Goal: Transaction & Acquisition: Obtain resource

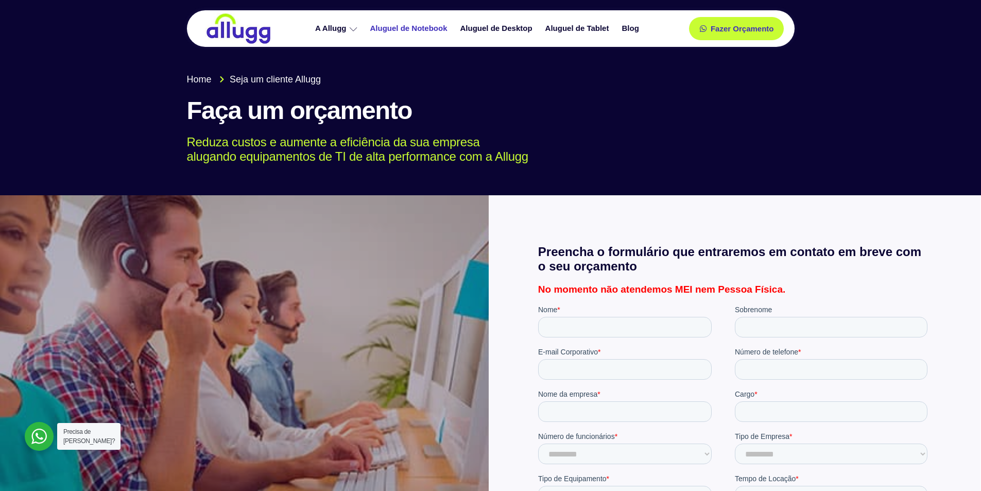
click at [403, 27] on link "Aluguel de Notebook" at bounding box center [410, 29] width 90 height 18
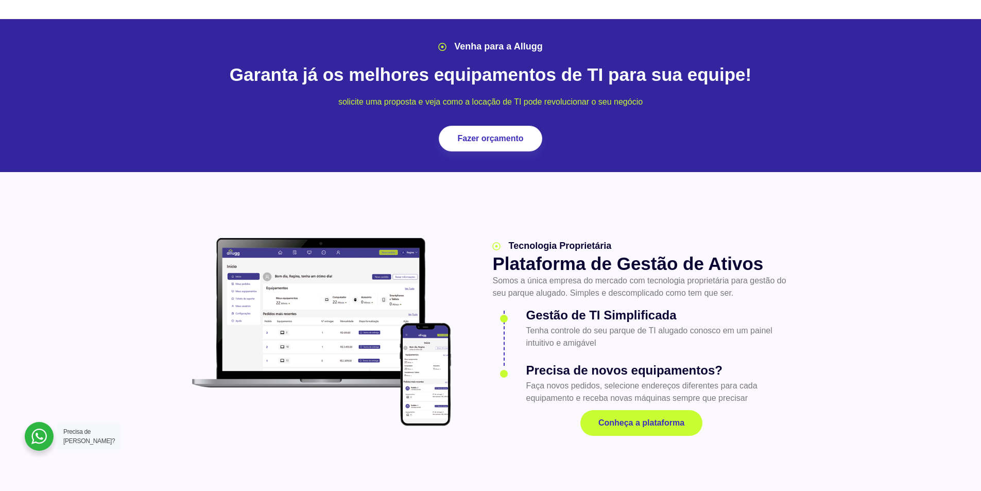
scroll to position [1287, 0]
